Goal: Task Accomplishment & Management: Manage account settings

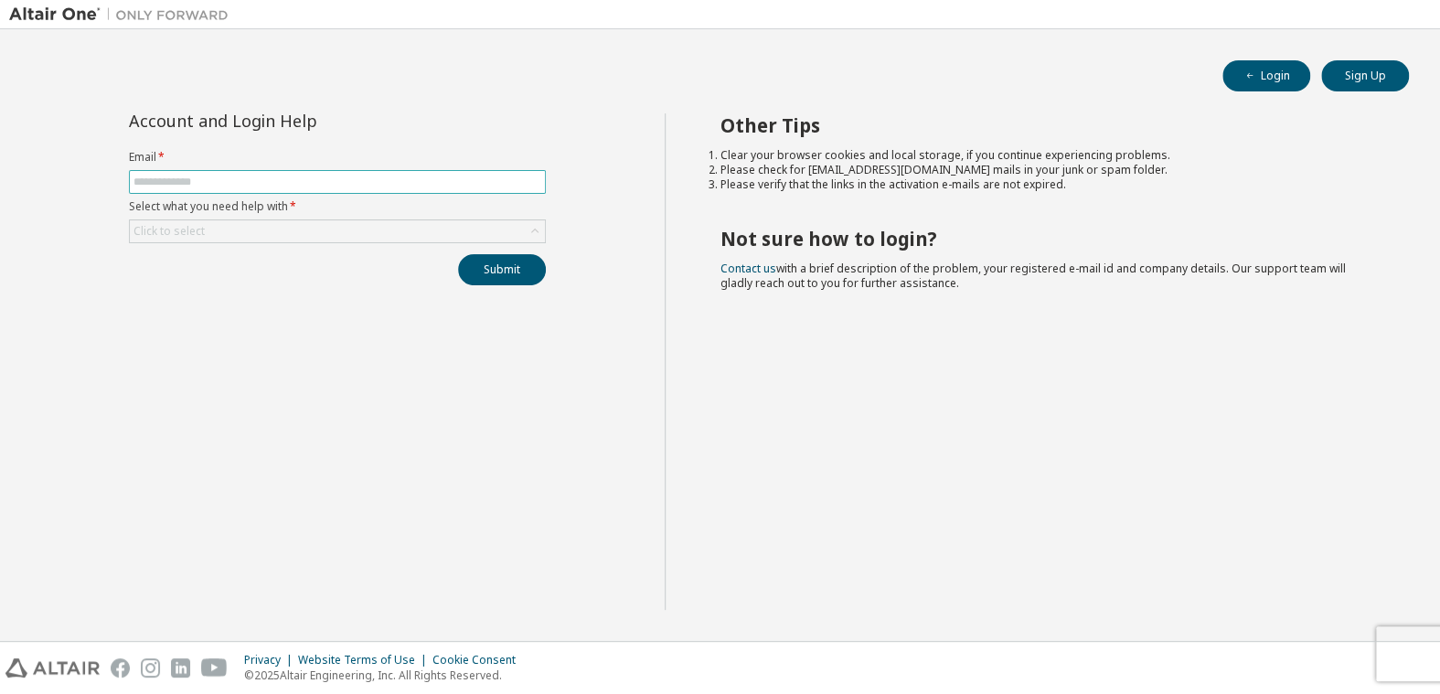
click at [203, 183] on input "text" at bounding box center [337, 182] width 408 height 15
click at [230, 231] on div "Click to select" at bounding box center [337, 231] width 415 height 22
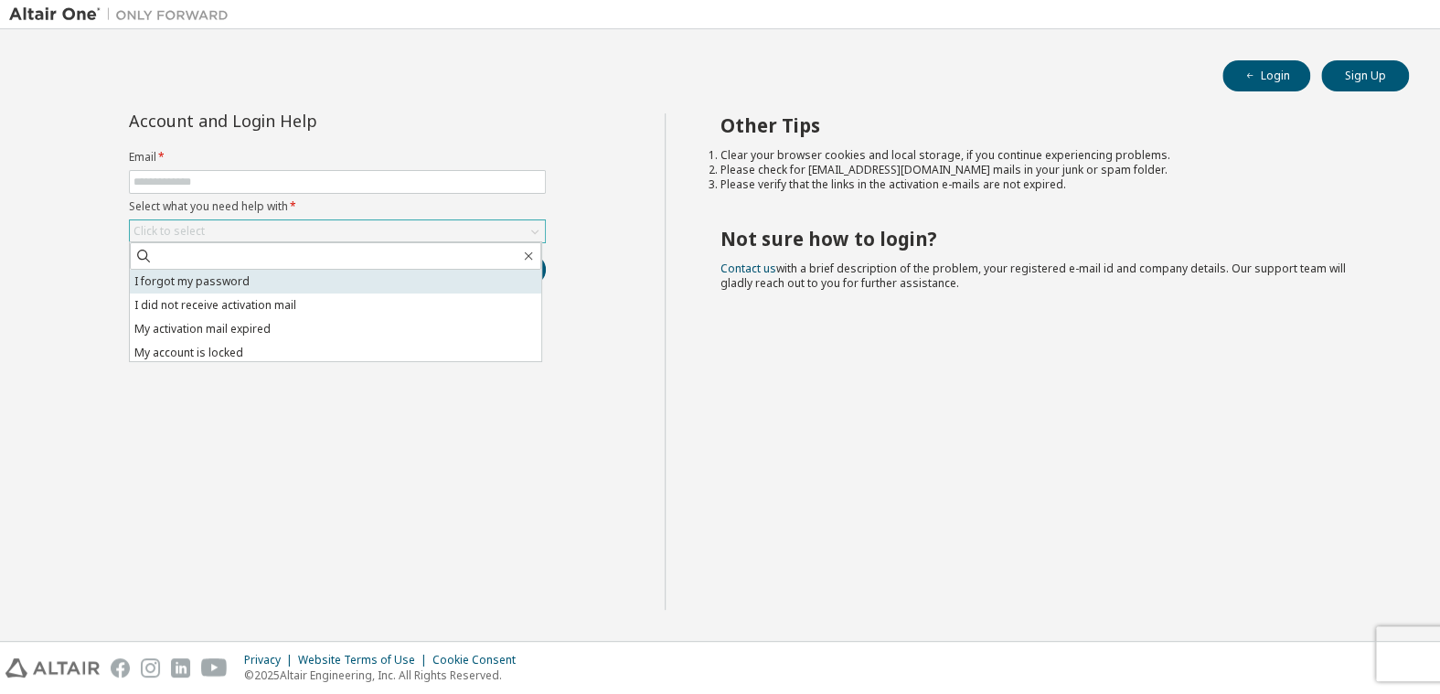
click at [209, 281] on li "I forgot my password" at bounding box center [335, 282] width 411 height 24
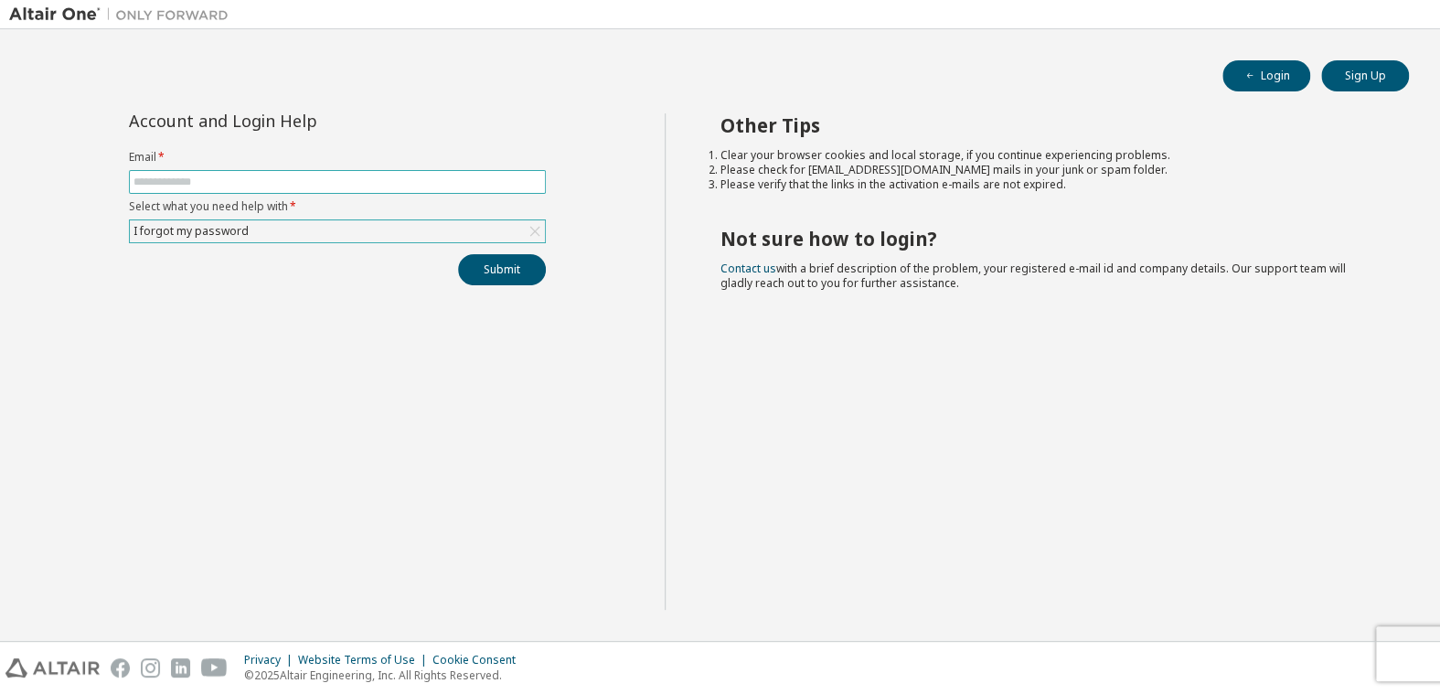
click at [178, 181] on input "text" at bounding box center [337, 182] width 408 height 15
type input "**********"
click at [504, 281] on button "Submit" at bounding box center [502, 269] width 88 height 31
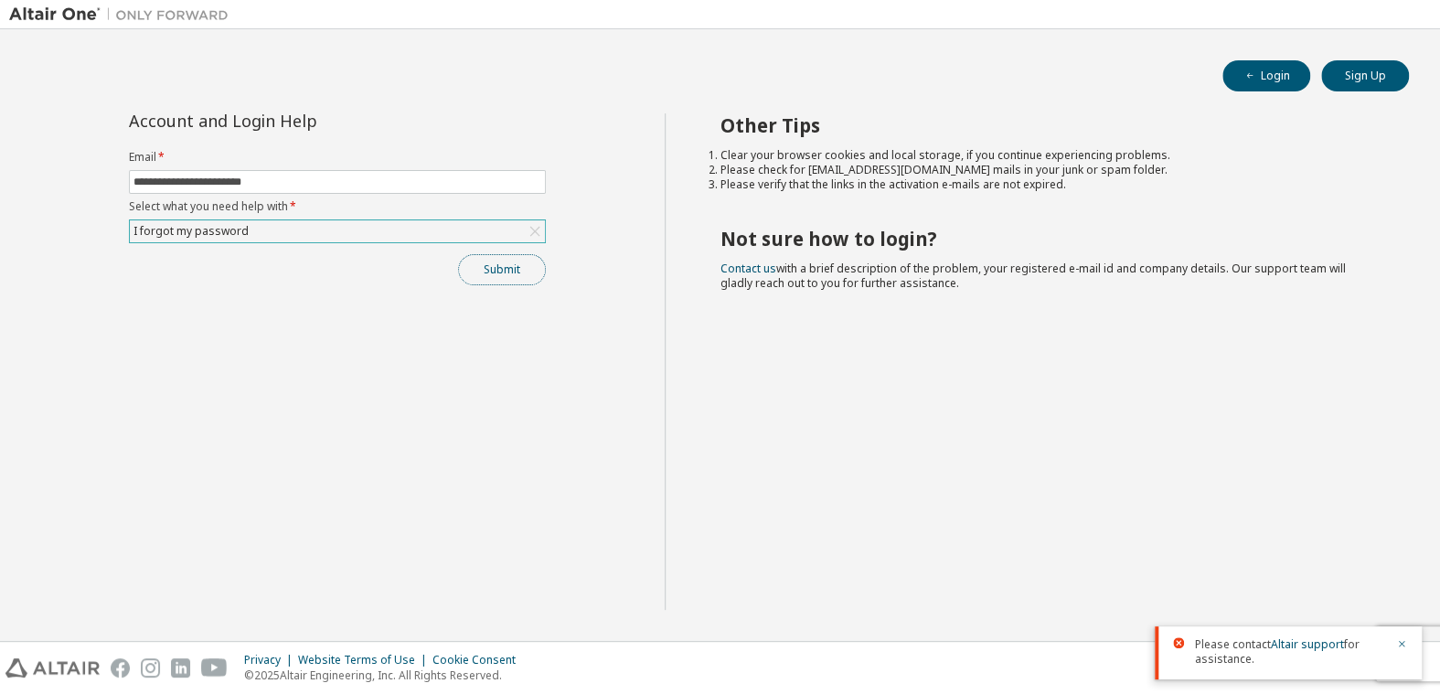
click at [504, 281] on button "Submit" at bounding box center [502, 269] width 88 height 31
click at [268, 224] on div "I forgot my password" at bounding box center [337, 231] width 415 height 22
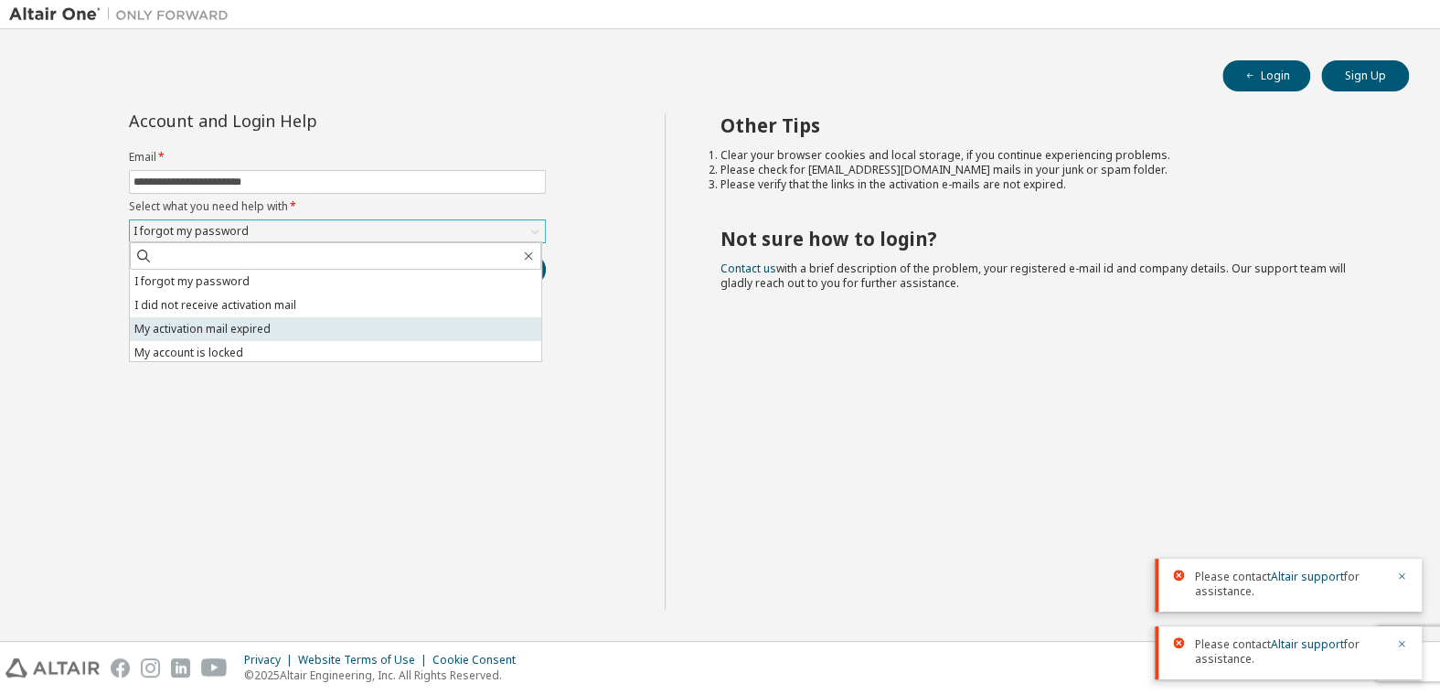
click at [270, 321] on li "My activation mail expired" at bounding box center [335, 329] width 411 height 24
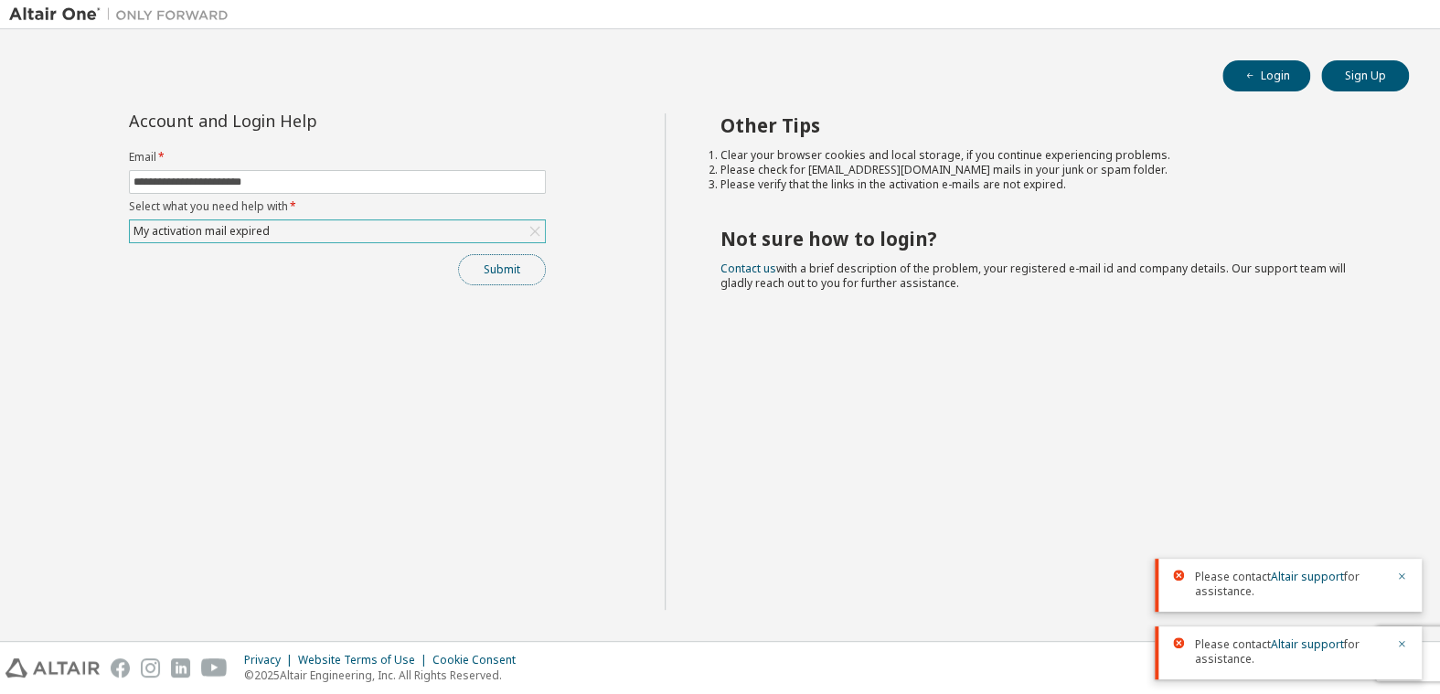
click at [508, 272] on button "Submit" at bounding box center [502, 269] width 88 height 31
click at [1299, 644] on link "Altair support" at bounding box center [1307, 644] width 73 height 16
click at [271, 220] on div "My activation mail expired" at bounding box center [337, 231] width 415 height 22
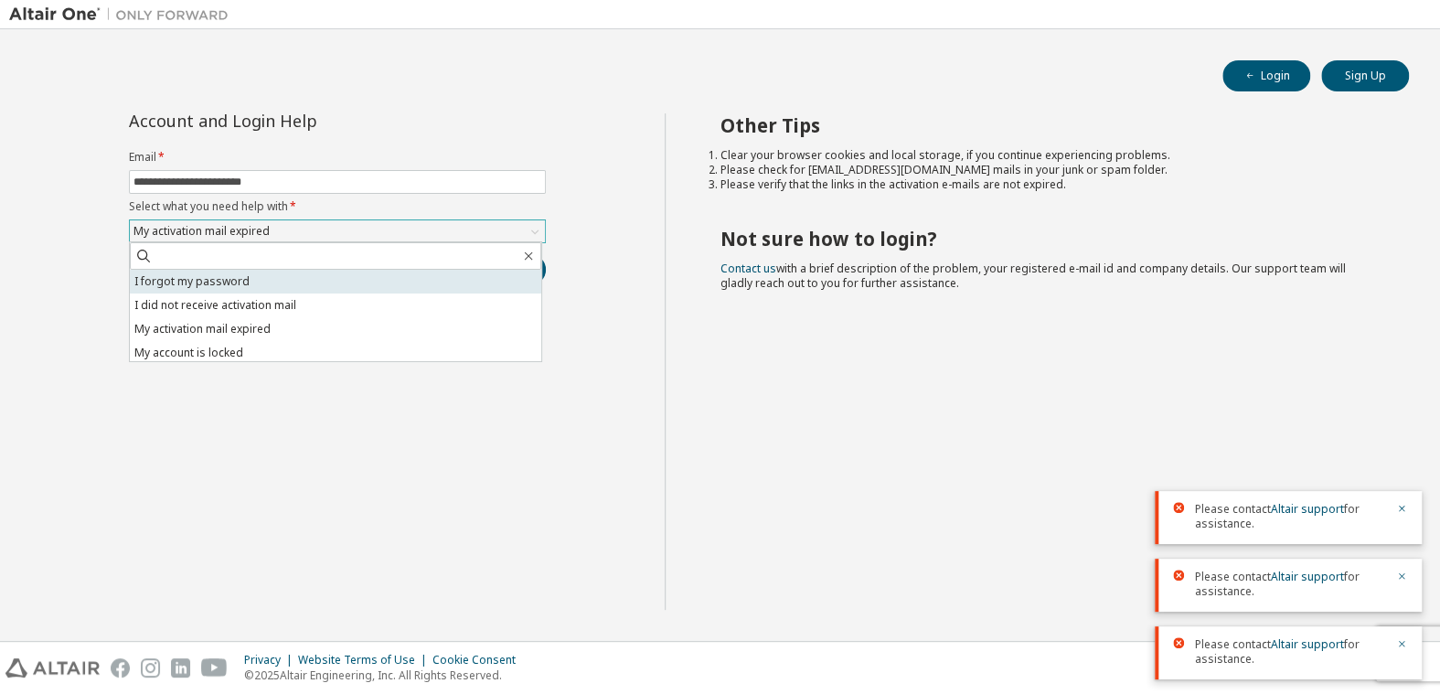
click at [237, 273] on li "I forgot my password" at bounding box center [335, 282] width 411 height 24
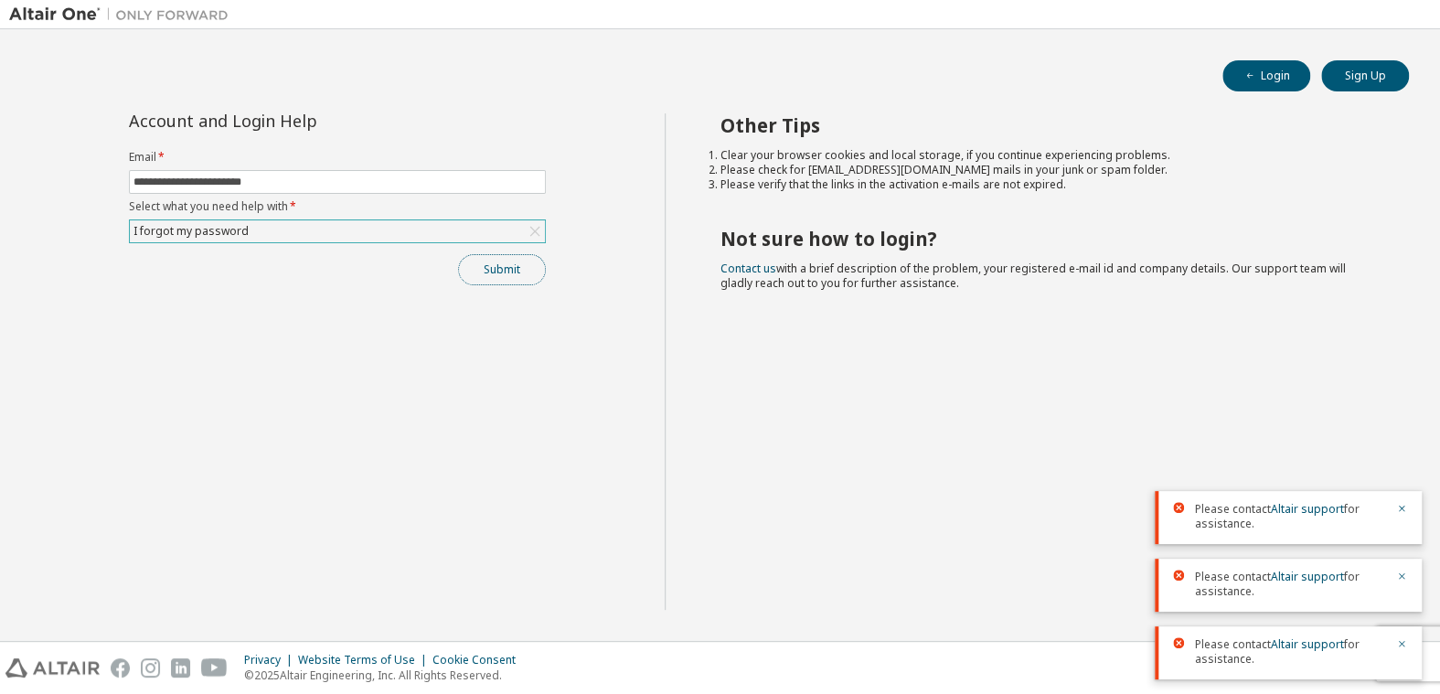
click at [532, 261] on button "Submit" at bounding box center [502, 269] width 88 height 31
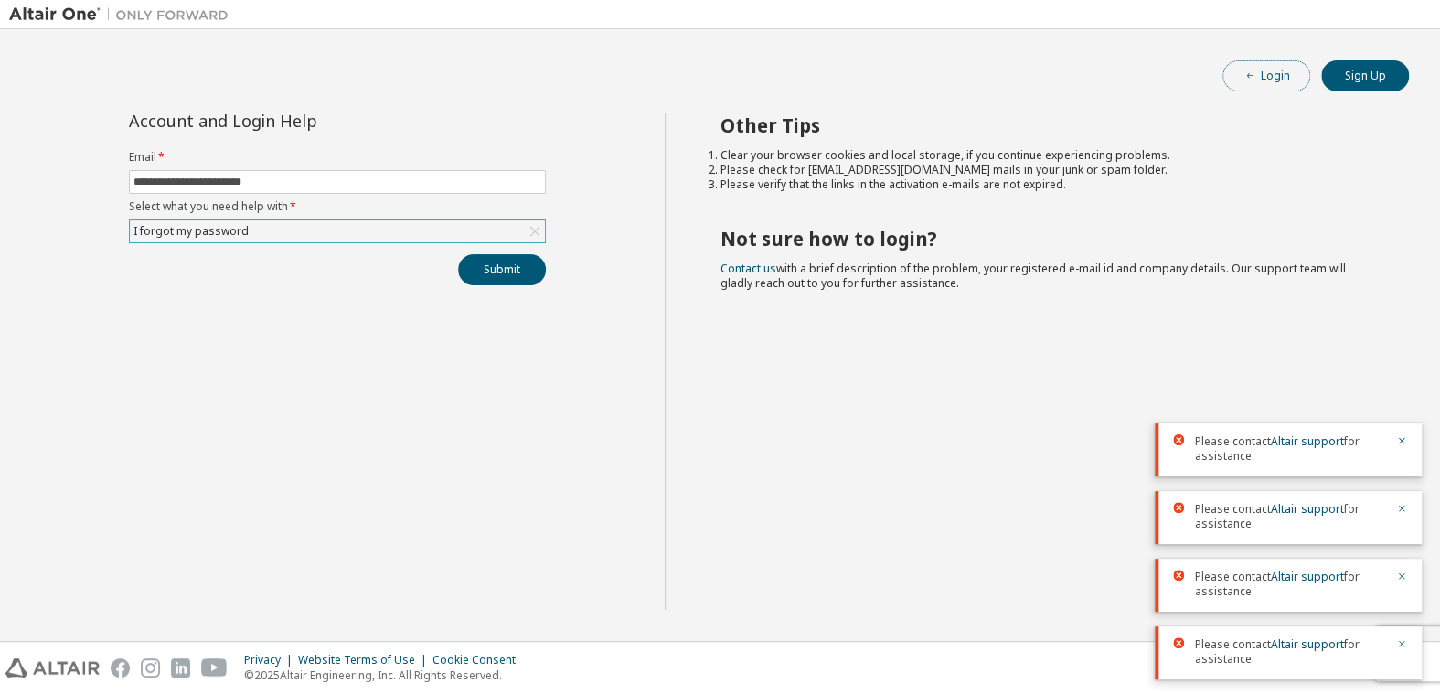
click at [1251, 63] on button "Login" at bounding box center [1266, 75] width 88 height 31
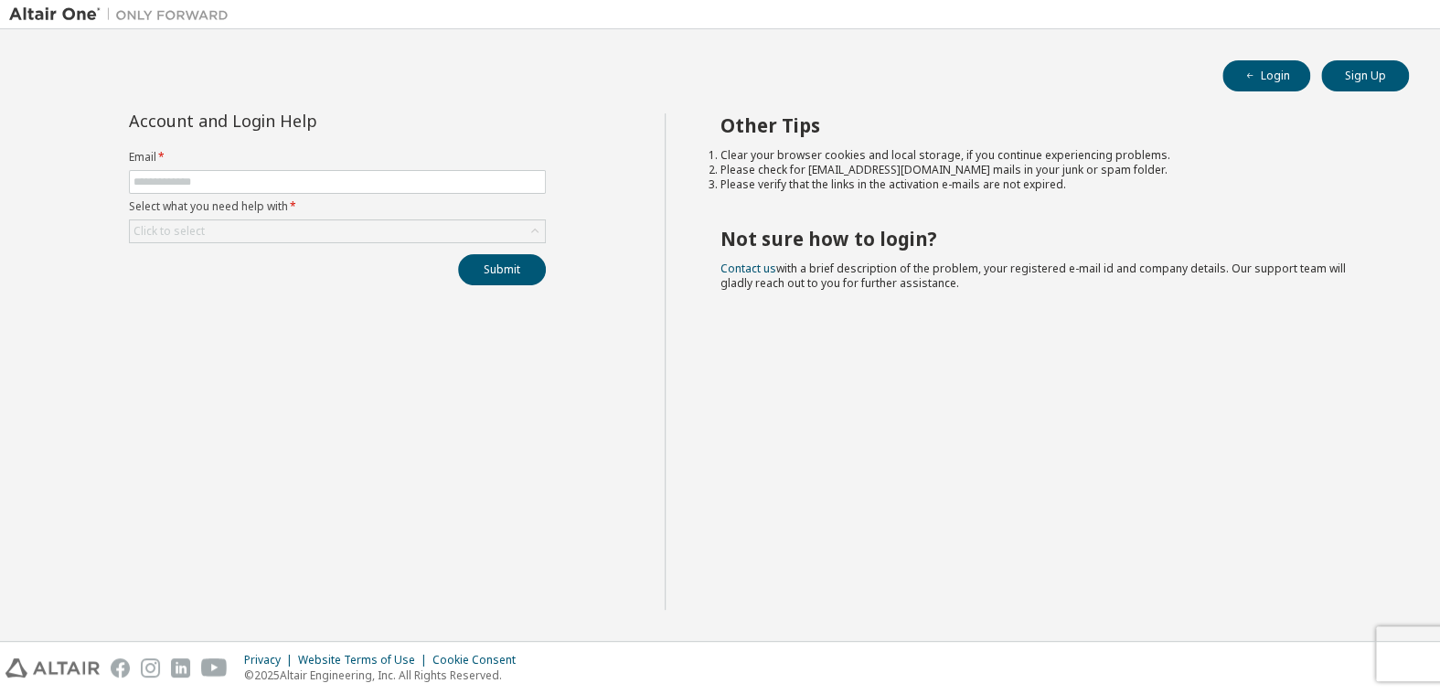
click at [1252, 53] on div "Login Sign Up Account and Login Help Email * Select what you need help with * C…" at bounding box center [720, 334] width 1422 height 593
click at [1252, 66] on button "Login" at bounding box center [1266, 75] width 88 height 31
click at [752, 261] on link "Contact us" at bounding box center [748, 269] width 56 height 16
click at [1336, 200] on div "Other Tips Clear your browser cookies and local storage, if you continue experi…" at bounding box center [1048, 361] width 766 height 496
click at [1354, 63] on button "Sign Up" at bounding box center [1365, 75] width 88 height 31
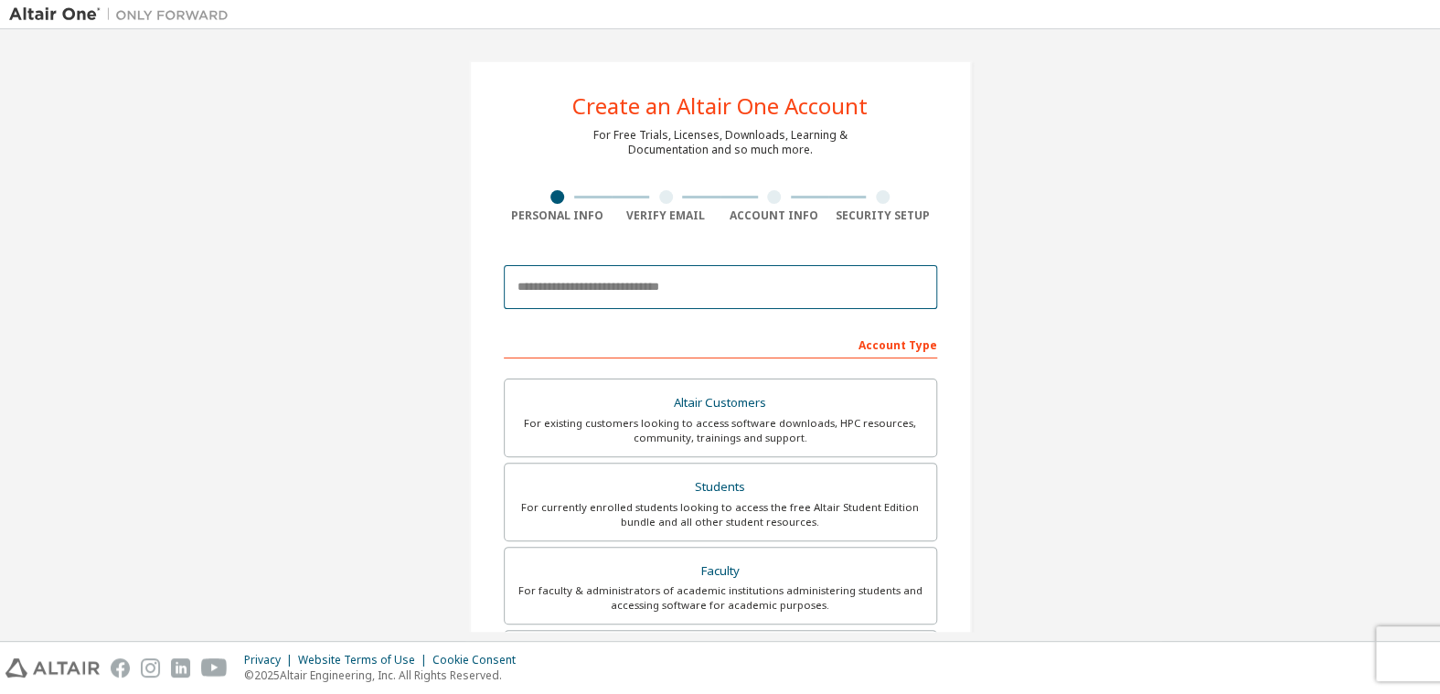
click at [645, 283] on input "email" at bounding box center [720, 287] width 433 height 44
type input "**********"
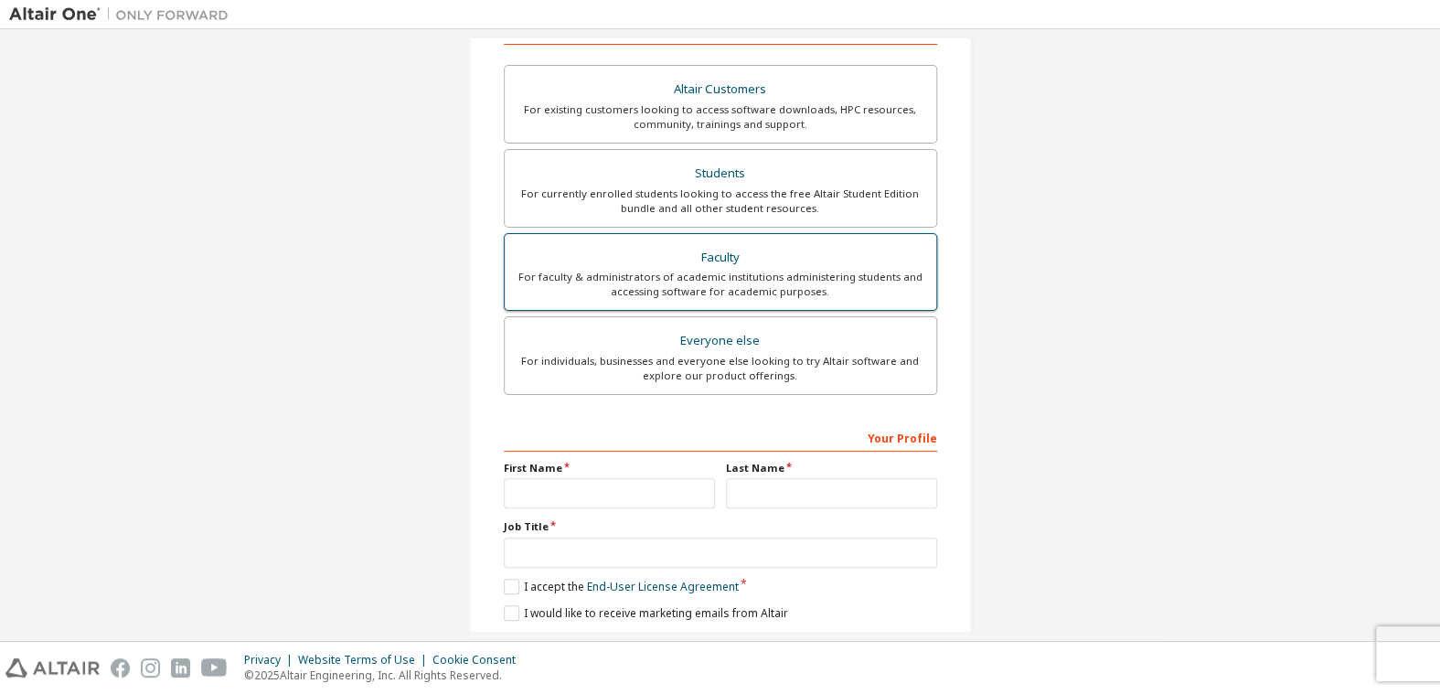
scroll to position [428, 0]
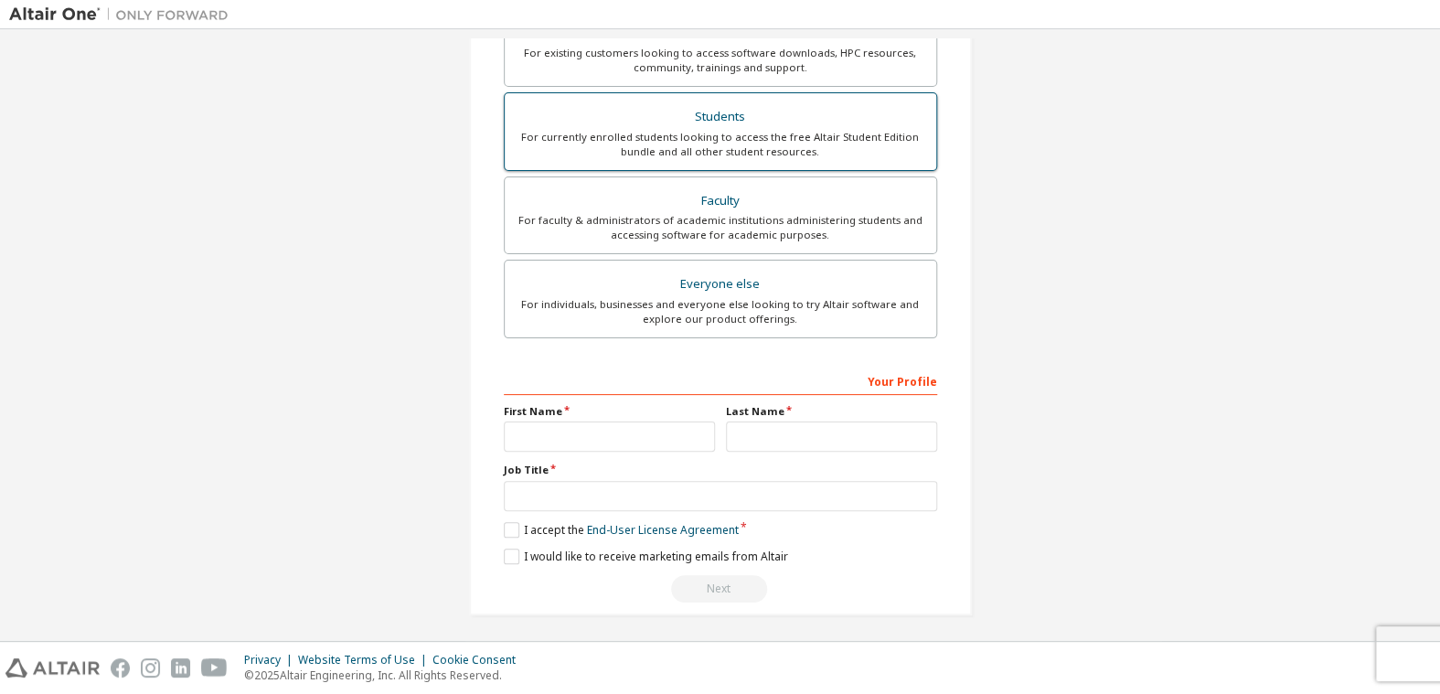
click at [725, 155] on div "For currently enrolled students looking to access the free Altair Student Editi…" at bounding box center [721, 144] width 410 height 29
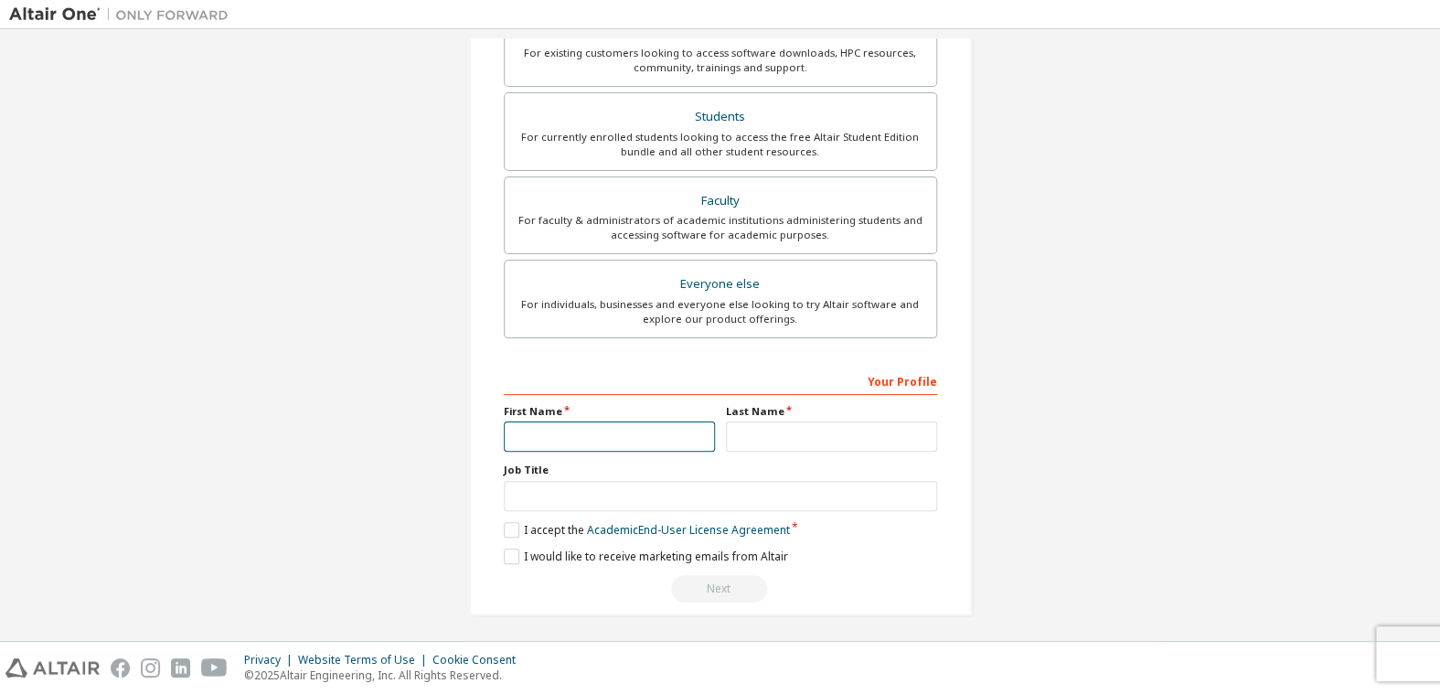
click at [637, 425] on input "text" at bounding box center [609, 436] width 211 height 30
type input "*********"
click at [764, 429] on input "text" at bounding box center [831, 436] width 211 height 30
type input "**"
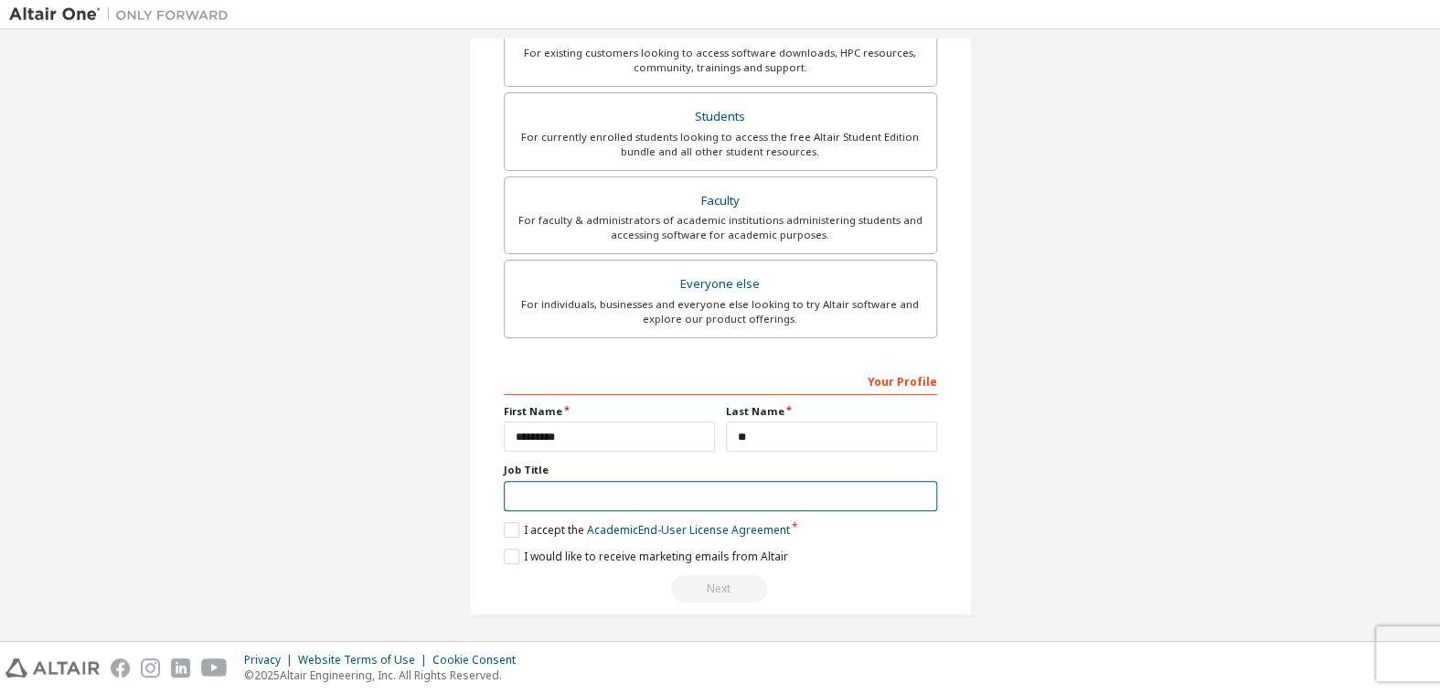
click at [546, 491] on input "text" at bounding box center [720, 496] width 433 height 30
type input "*******"
click at [494, 516] on div "**********" at bounding box center [720, 123] width 503 height 983
click at [506, 523] on label "I accept the Academic End-User License Agreement" at bounding box center [647, 530] width 286 height 16
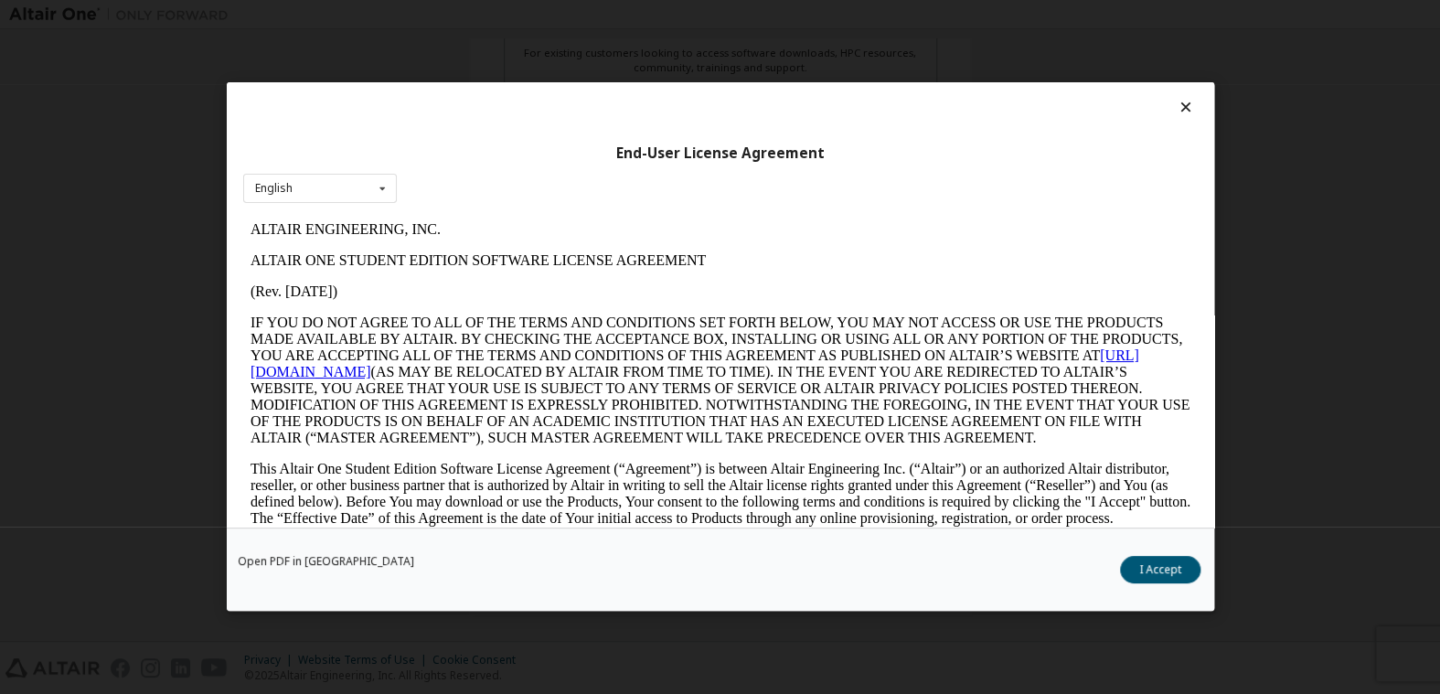
scroll to position [549, 0]
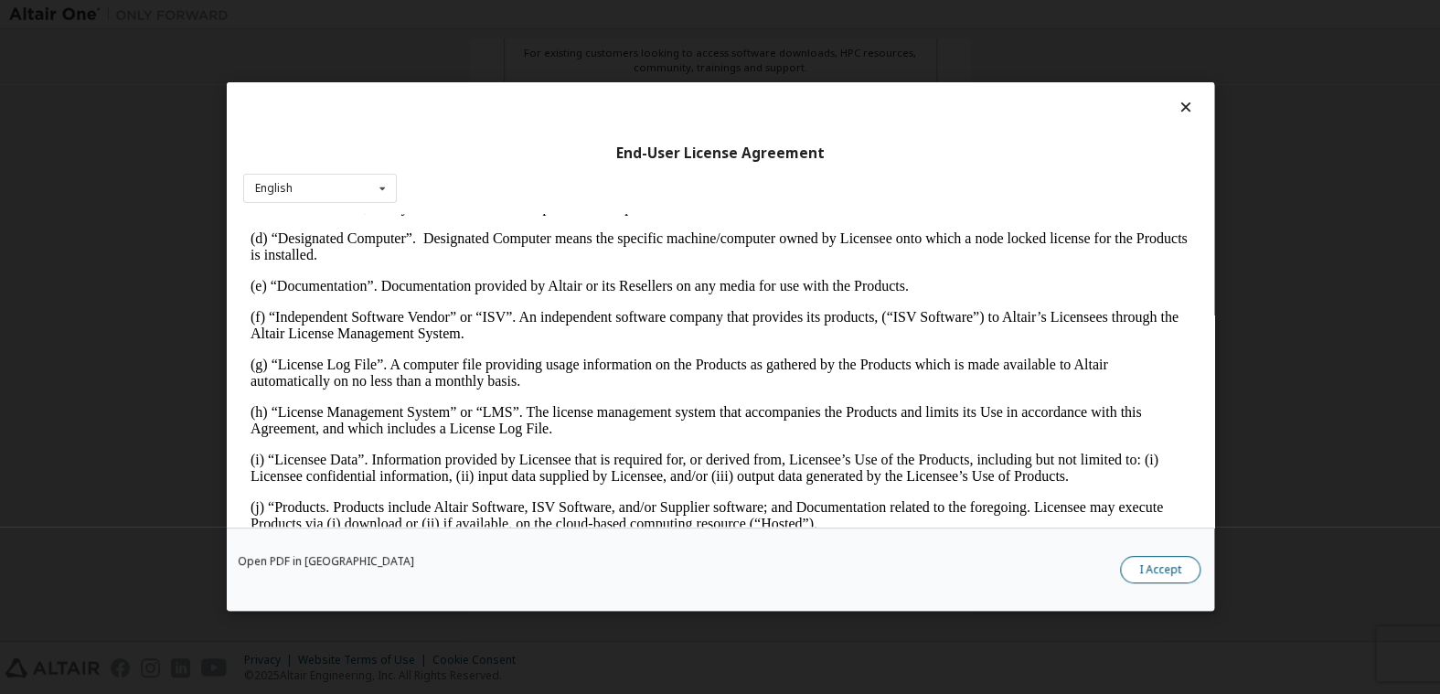
click at [1173, 568] on button "I Accept" at bounding box center [1160, 570] width 80 height 27
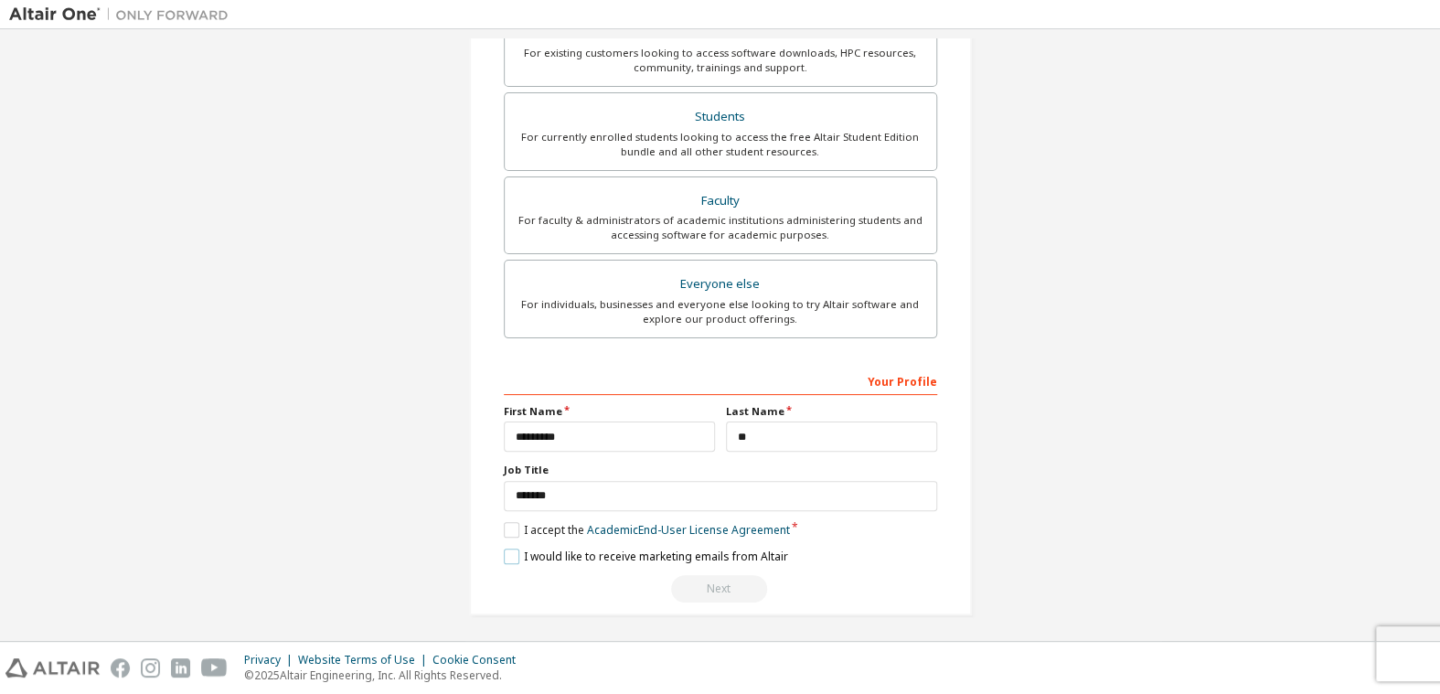
click at [507, 556] on label "I would like to receive marketing emails from Altair" at bounding box center [646, 557] width 284 height 16
click at [688, 575] on div "Next" at bounding box center [720, 588] width 433 height 27
click at [800, 297] on div "For individuals, businesses and everyone else looking to try Altair software an…" at bounding box center [721, 311] width 410 height 29
click at [784, 304] on div "For individuals, businesses and everyone else looking to try Altair software an…" at bounding box center [721, 311] width 410 height 29
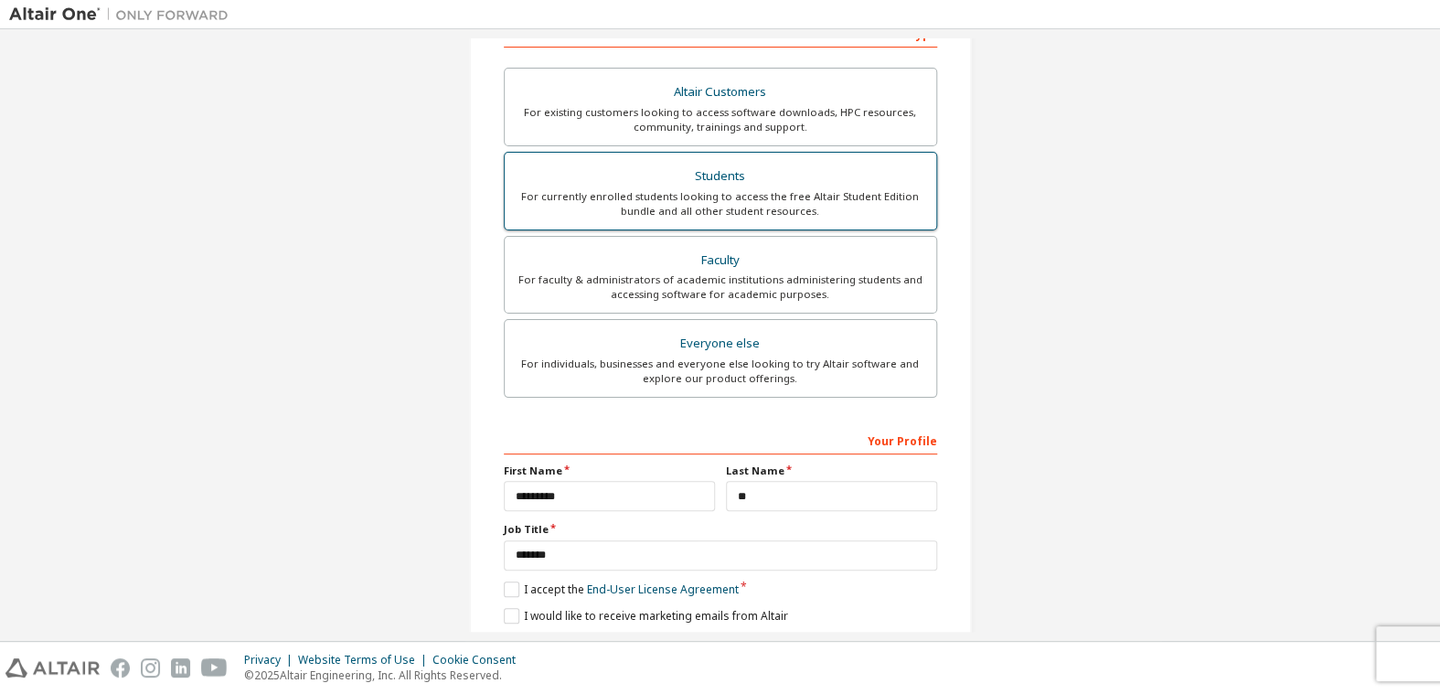
scroll to position [336, 0]
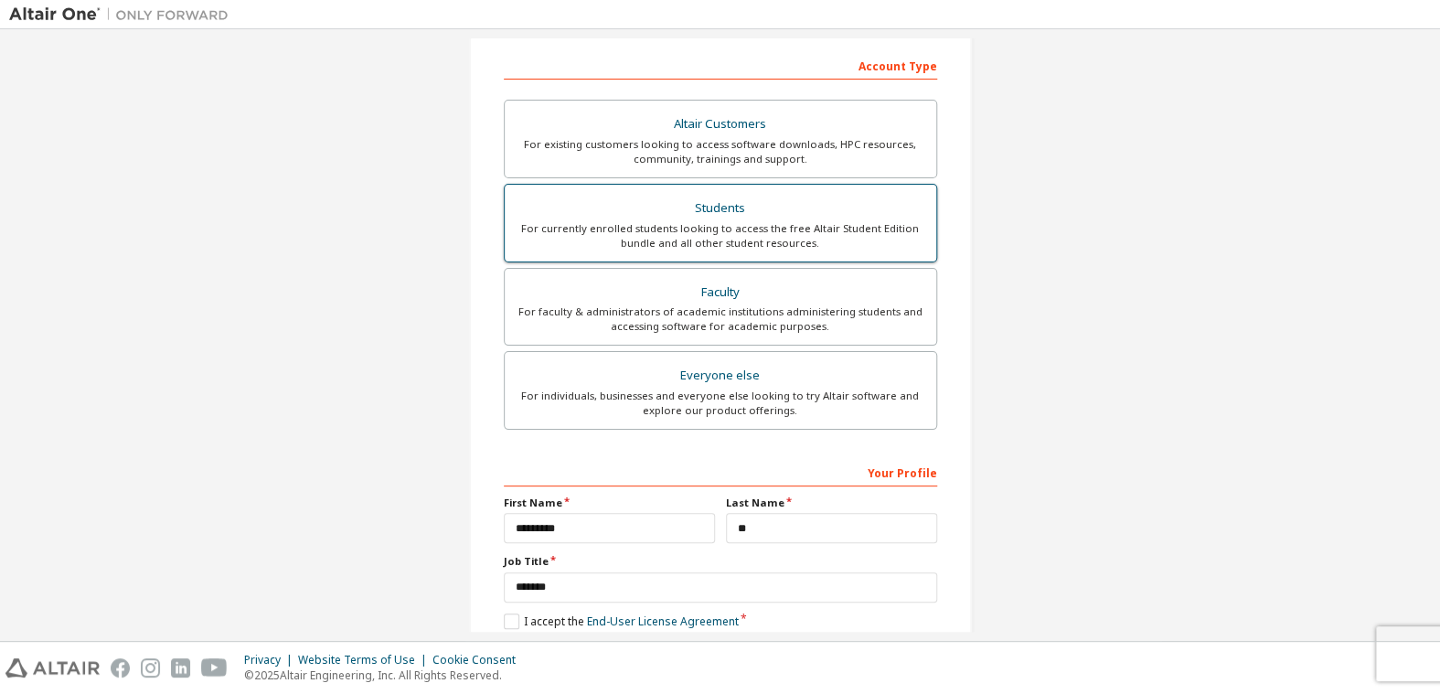
click at [750, 236] on div "For currently enrolled students looking to access the free Altair Student Editi…" at bounding box center [721, 235] width 410 height 29
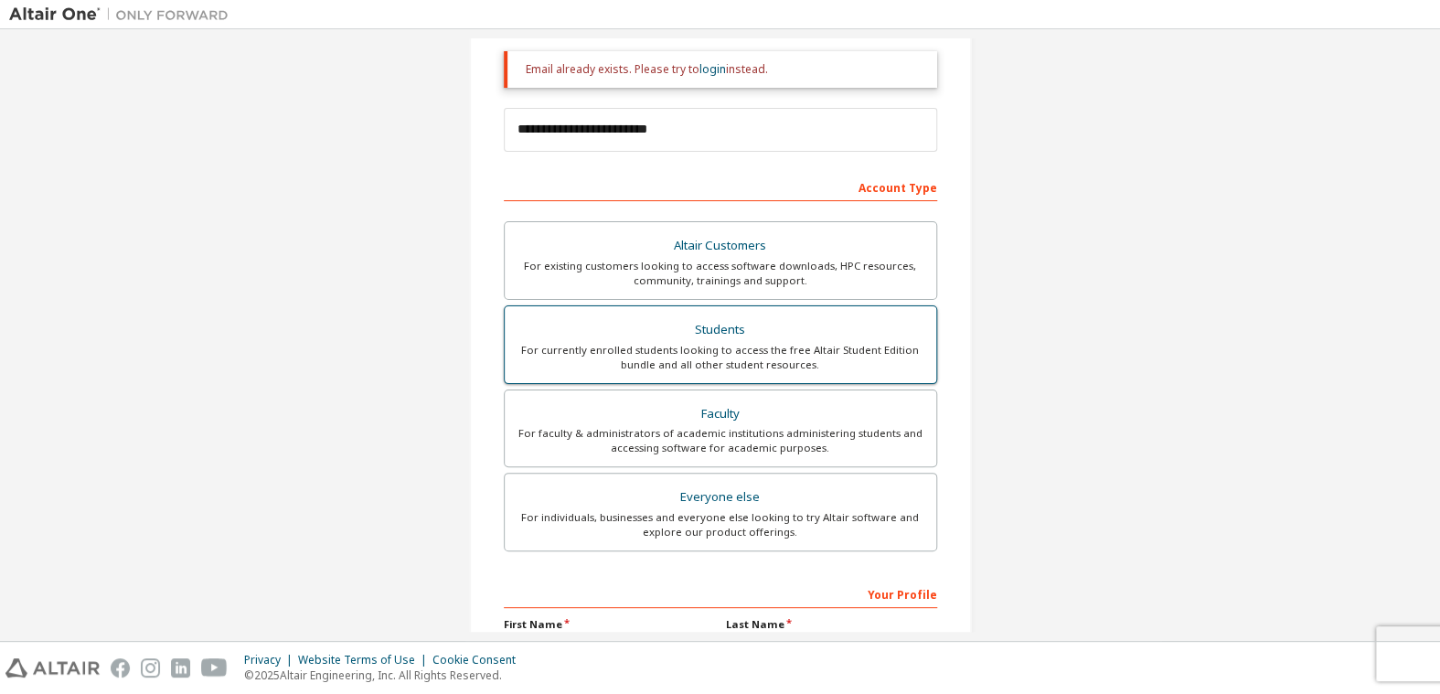
scroll to position [0, 0]
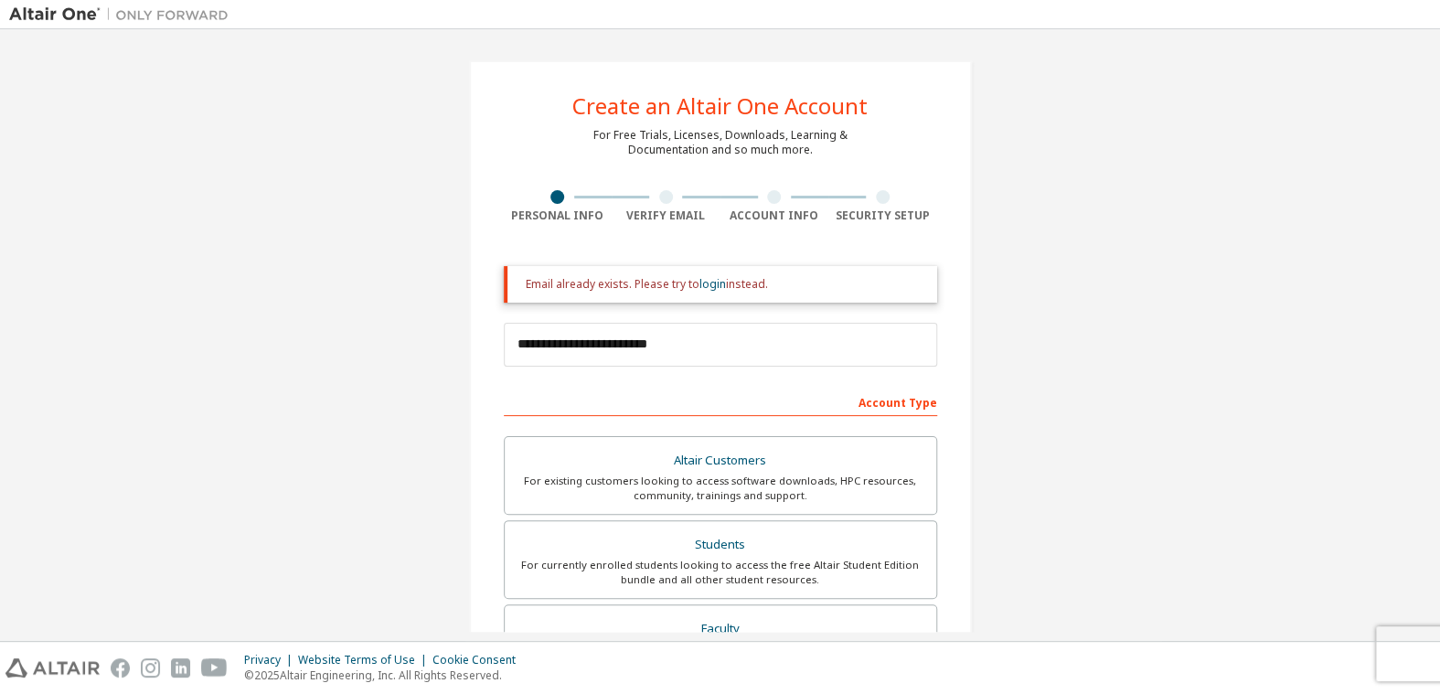
click at [665, 195] on div at bounding box center [666, 197] width 14 height 14
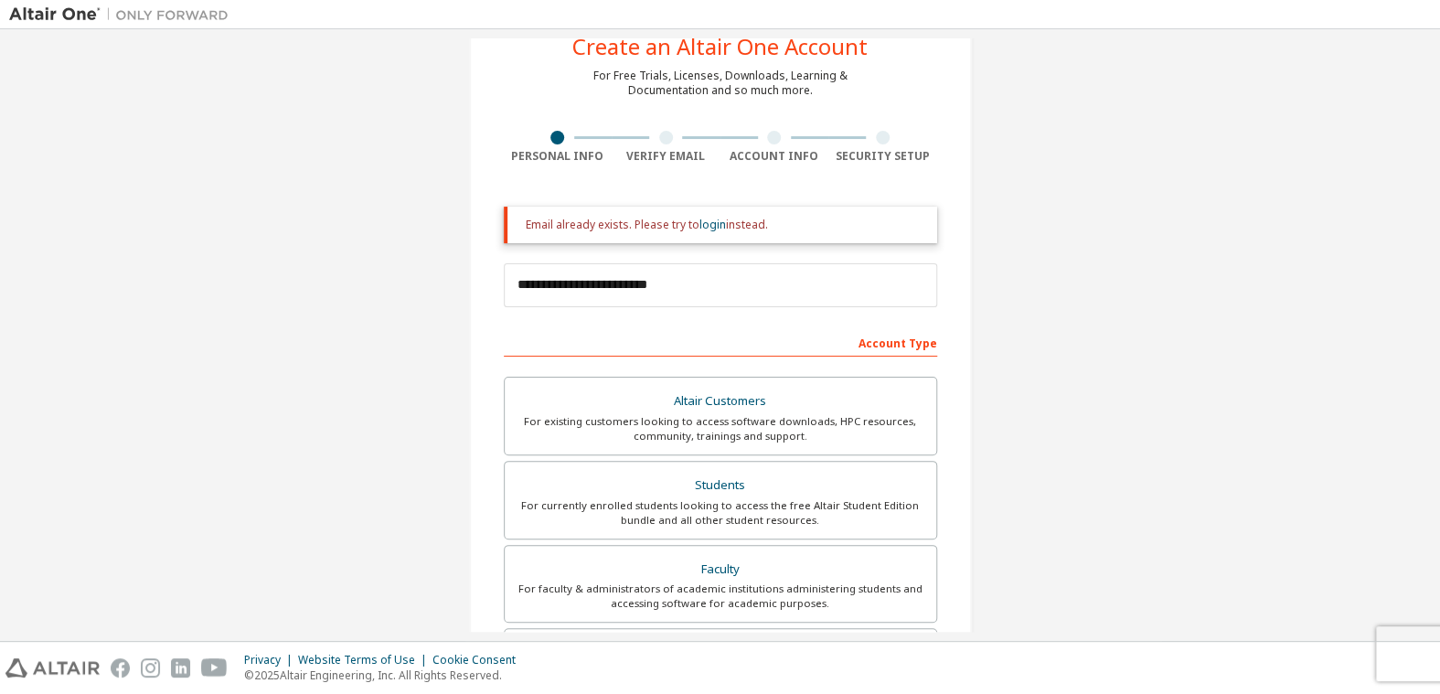
scroll to position [91, 0]
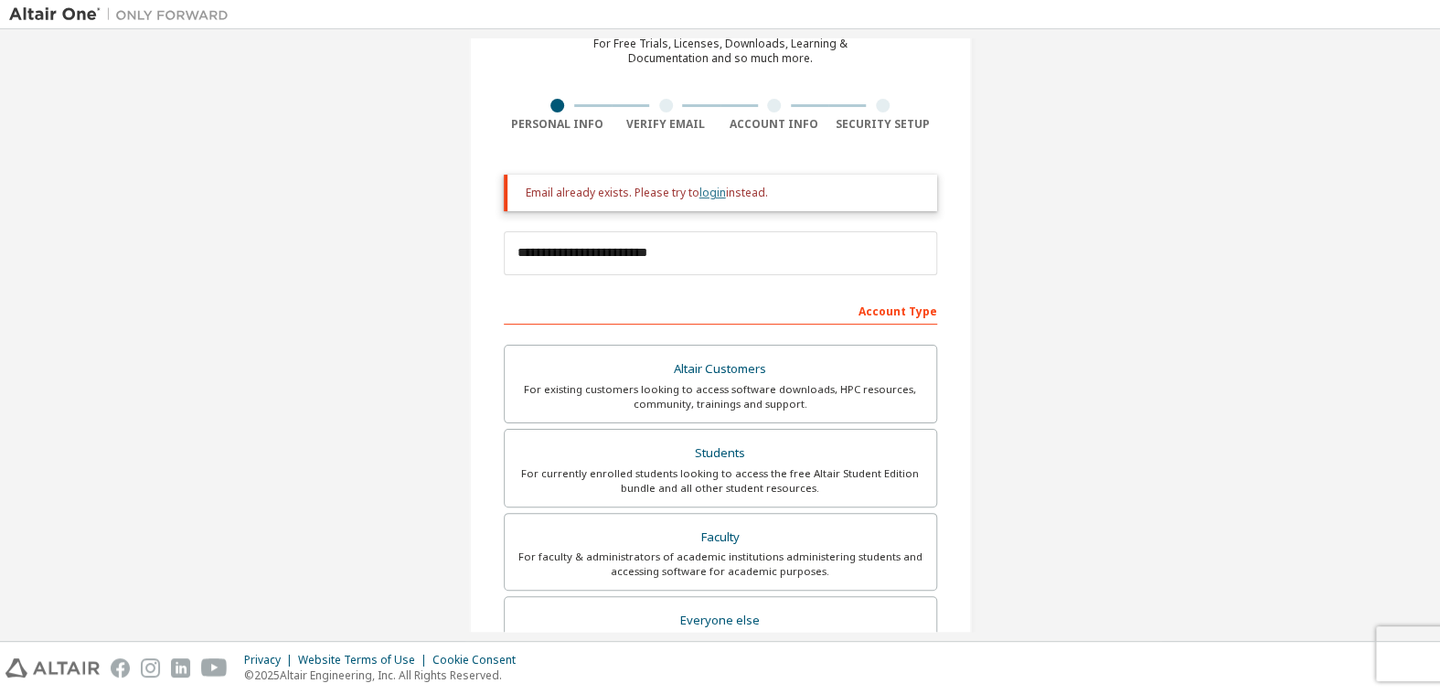
click at [706, 186] on link "login" at bounding box center [712, 193] width 27 height 16
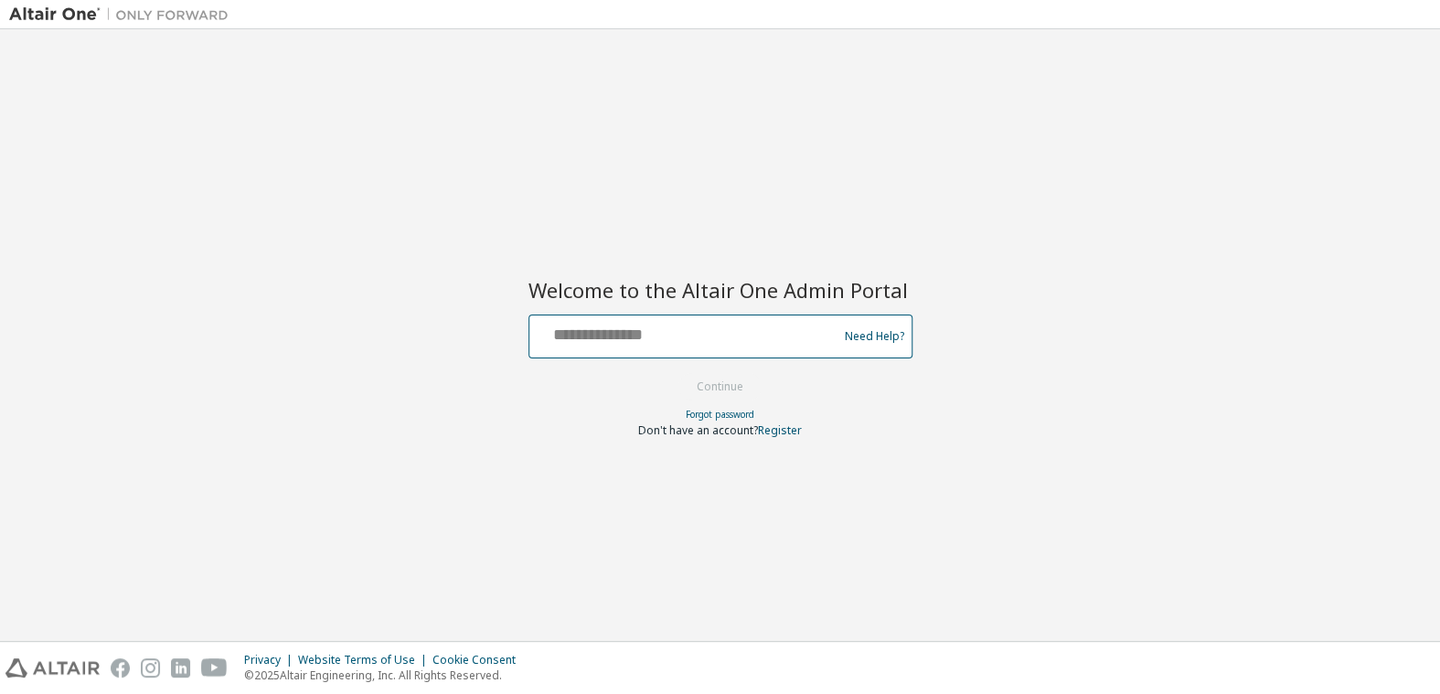
click at [712, 334] on input "text" at bounding box center [686, 332] width 299 height 27
type input "**********"
click at [702, 381] on button "Continue" at bounding box center [719, 386] width 85 height 27
click at [666, 332] on input "text" at bounding box center [686, 332] width 299 height 27
type input "**********"
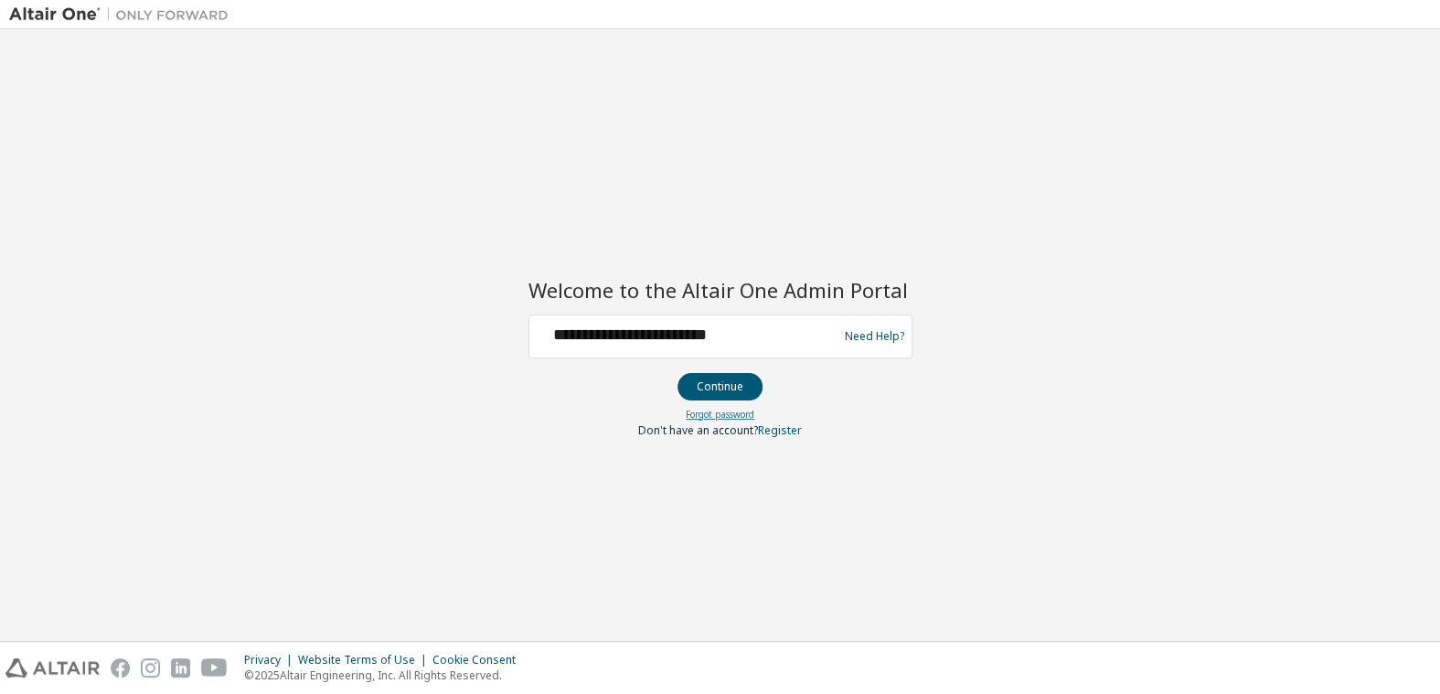
click at [703, 411] on link "Forgot password" at bounding box center [720, 414] width 69 height 13
